Goal: Task Accomplishment & Management: Manage account settings

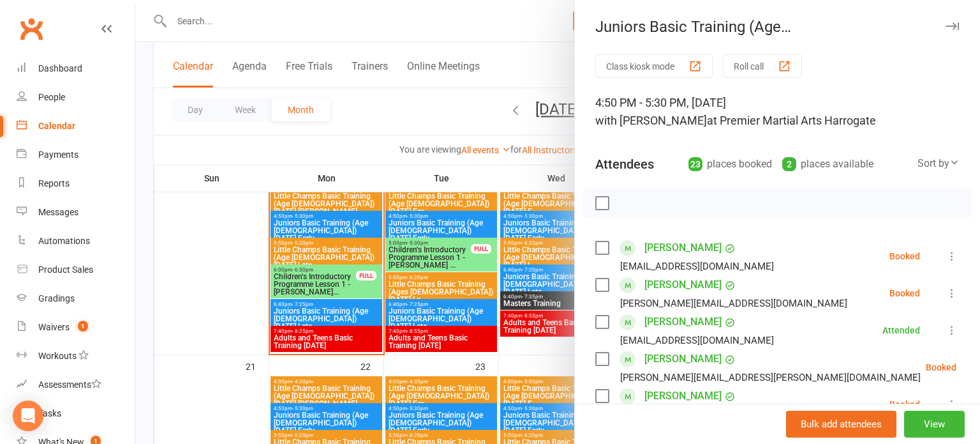
scroll to position [513, 0]
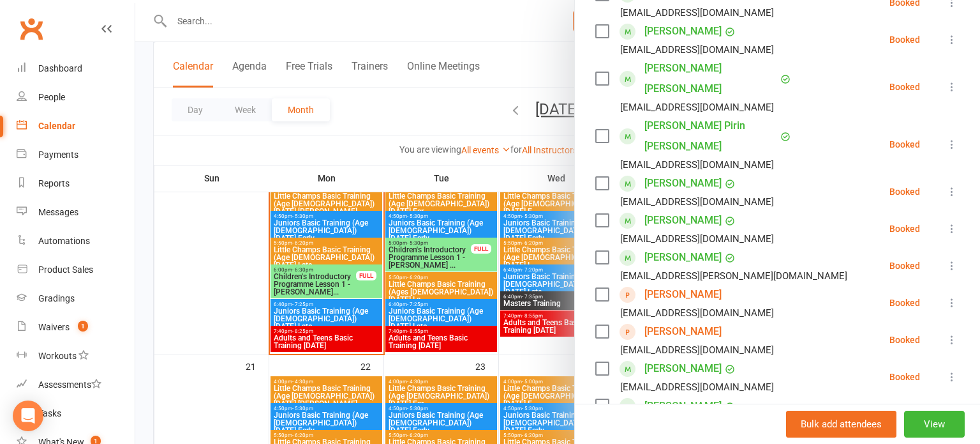
click at [274, 259] on div at bounding box center [557, 222] width 845 height 444
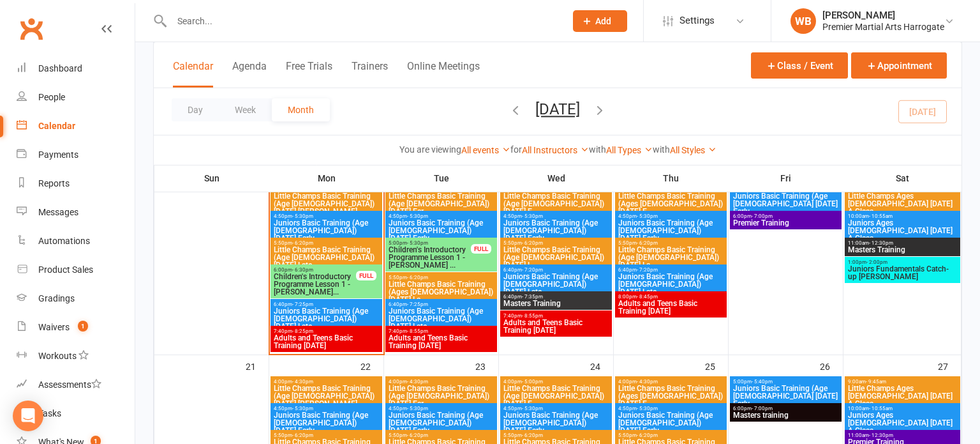
click at [274, 259] on span "Little Champs Basic Training (Age [DEMOGRAPHIC_DATA]) [DATE] Late" at bounding box center [326, 257] width 107 height 23
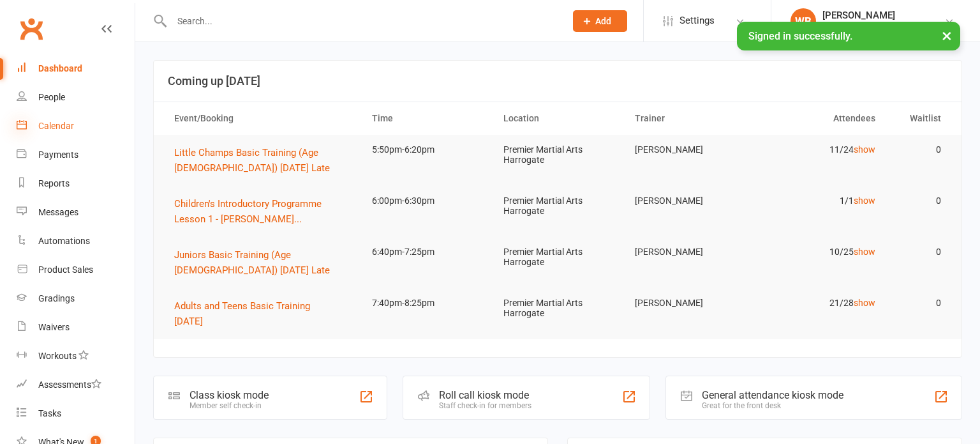
click at [21, 126] on icon at bounding box center [22, 124] width 10 height 10
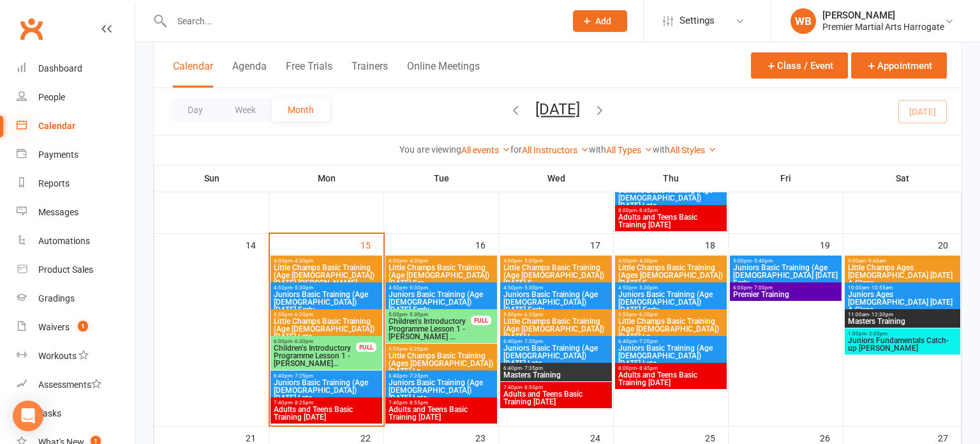
scroll to position [458, 0]
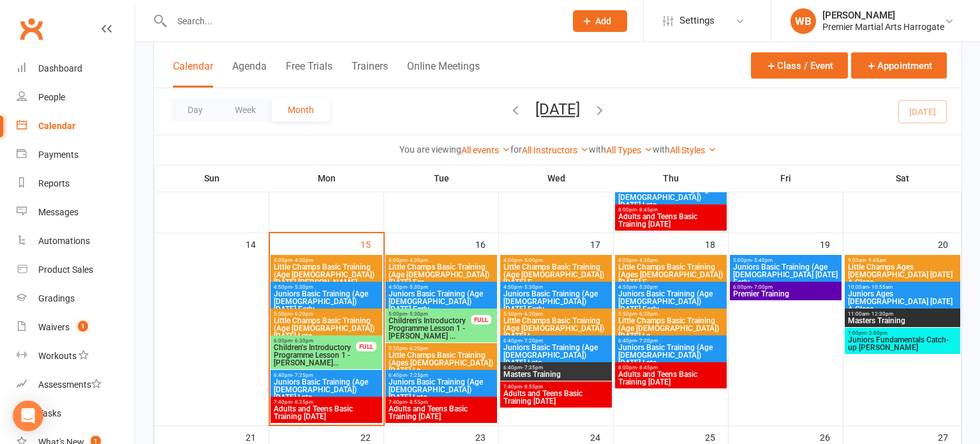
click at [285, 322] on span "Little Champs Basic Training (Age [DEMOGRAPHIC_DATA]) [DATE] Late" at bounding box center [326, 328] width 107 height 23
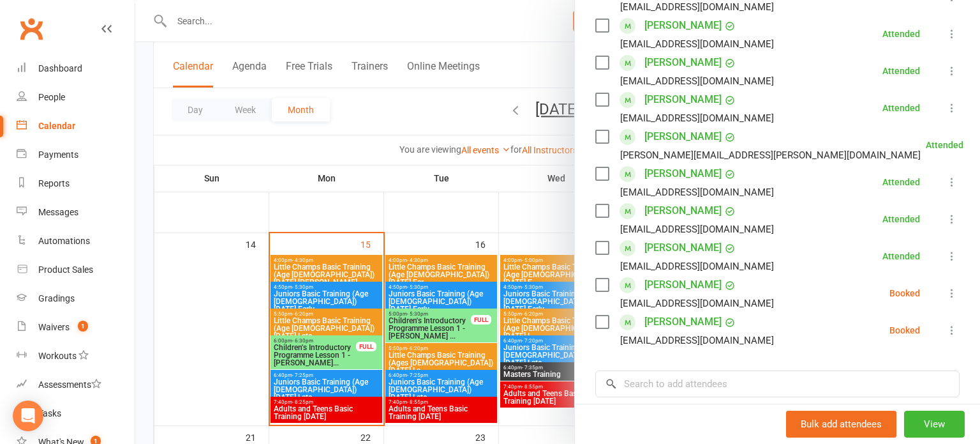
scroll to position [296, 0]
